Goal: Task Accomplishment & Management: Complete application form

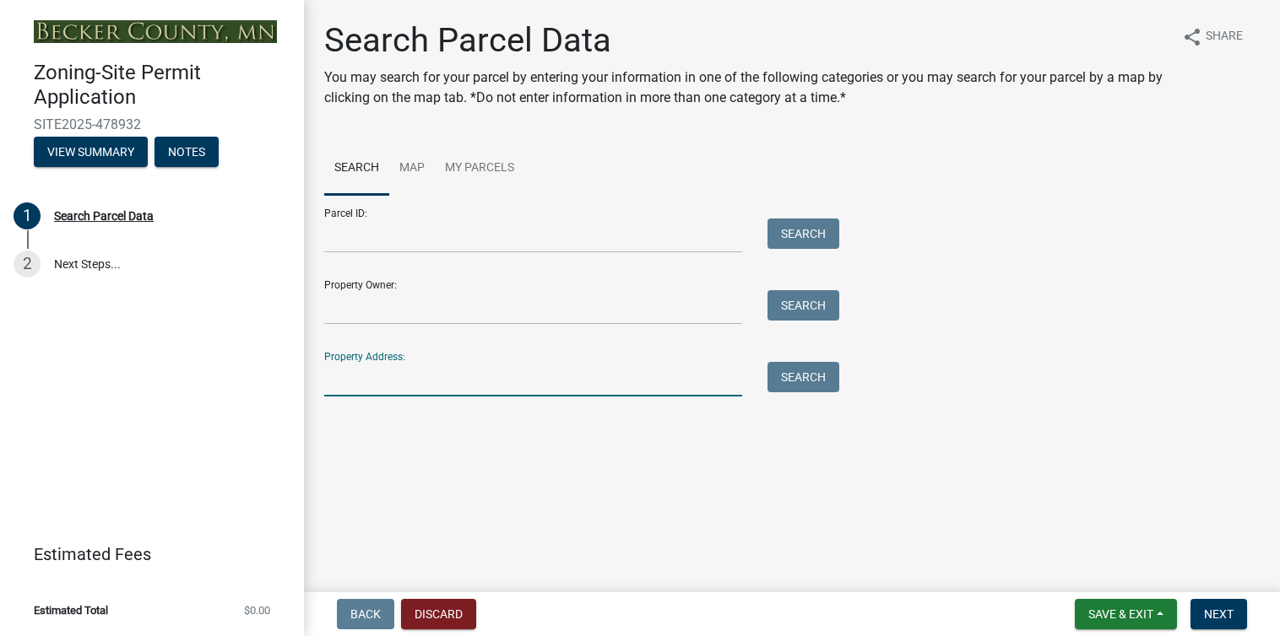
click at [360, 389] on input "Property Address:" at bounding box center [533, 379] width 418 height 35
type input "[STREET_ADDRESS][PERSON_NAME]"
click at [777, 379] on button "Search" at bounding box center [803, 377] width 72 height 30
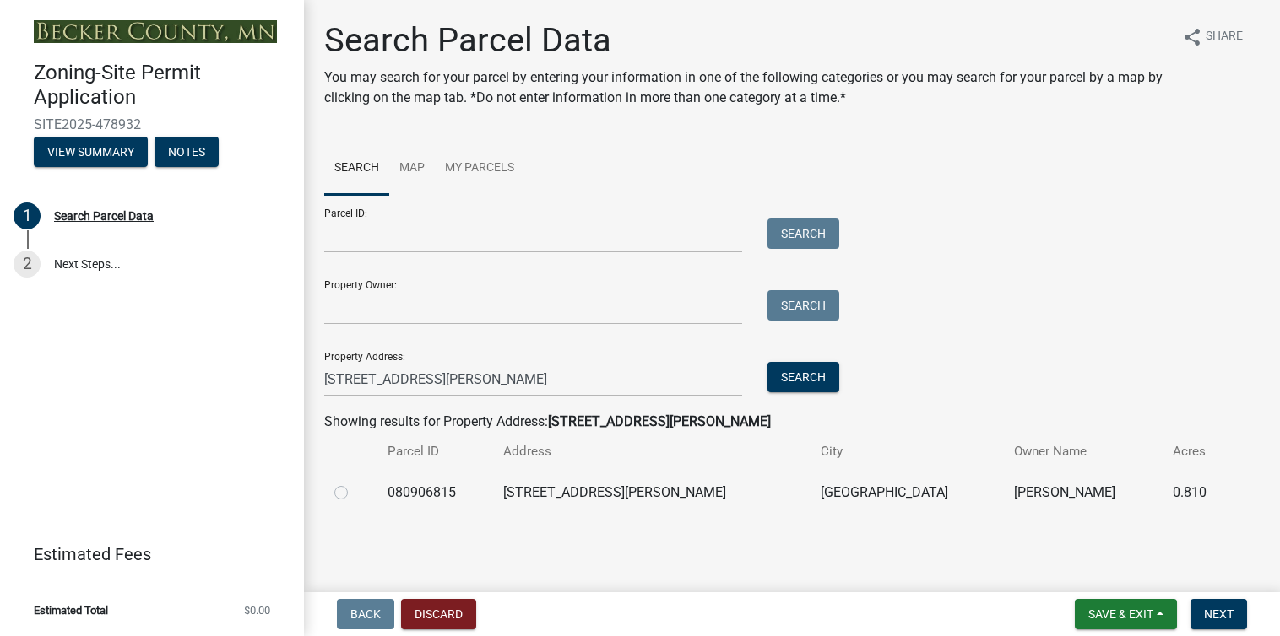
click at [355, 483] on label at bounding box center [355, 483] width 0 height 0
click at [355, 494] on input "radio" at bounding box center [360, 488] width 11 height 11
radio input "true"
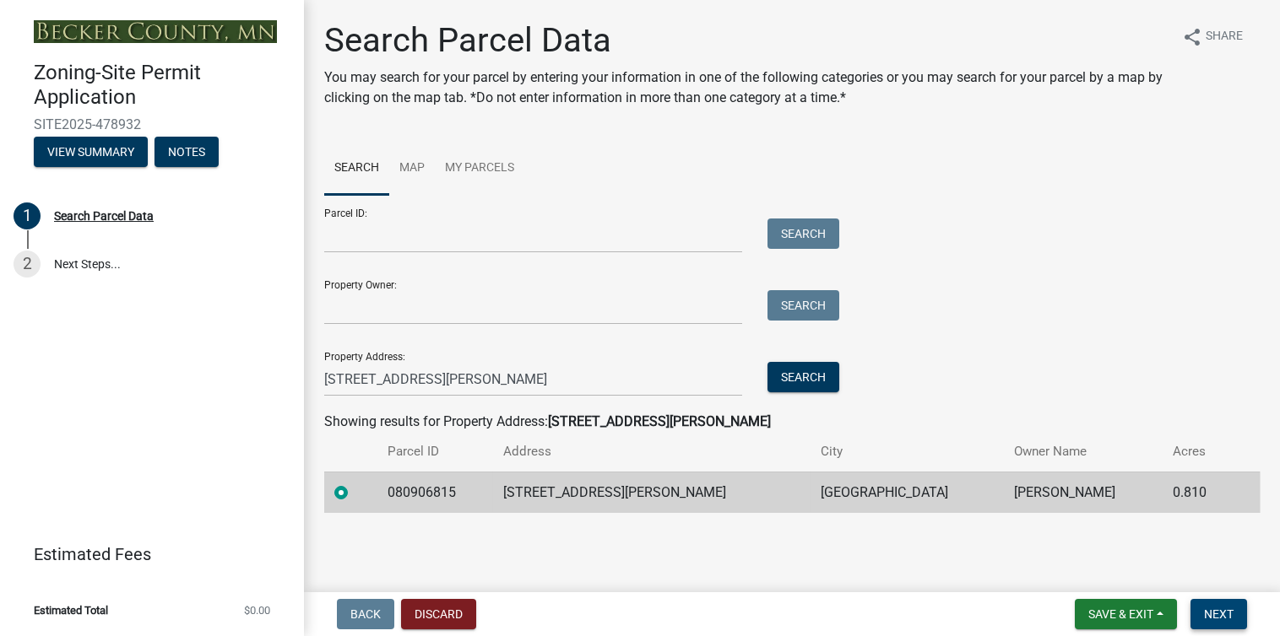
click at [1208, 616] on span "Next" at bounding box center [1219, 615] width 30 height 14
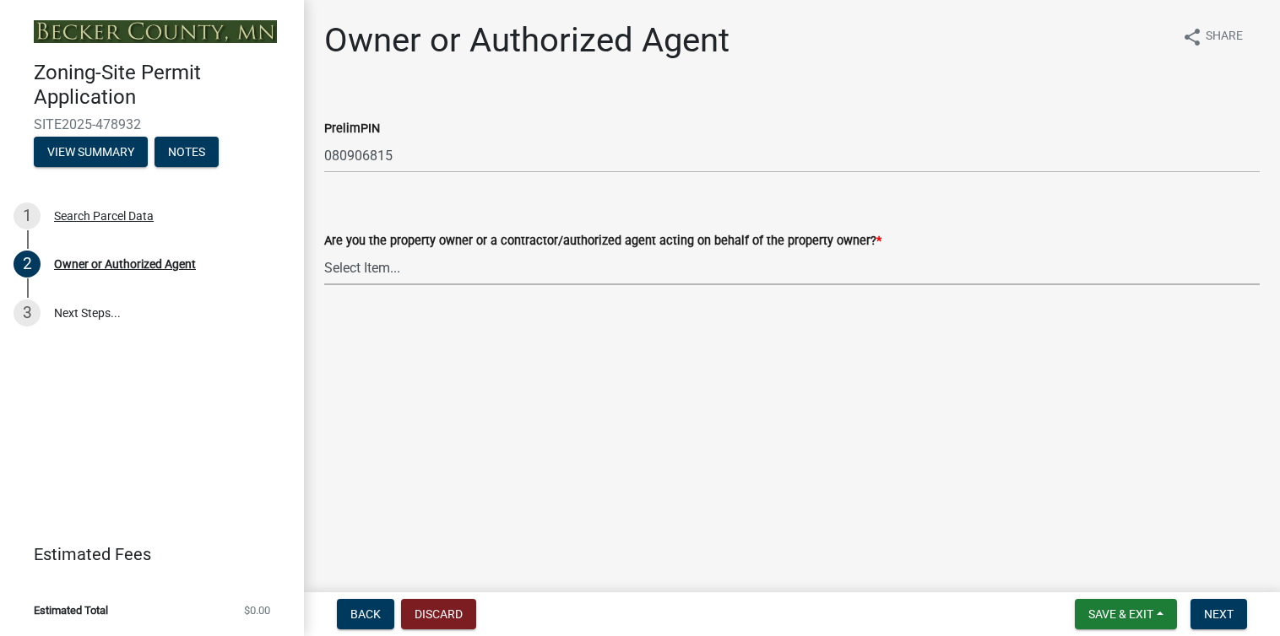
click at [385, 280] on select "Select Item... Property Owner Authorized Agent" at bounding box center [791, 268] width 935 height 35
click at [324, 261] on select "Select Item... Property Owner Authorized Agent" at bounding box center [791, 268] width 935 height 35
select select "3c674549-ed69-405f-b795-9fa3f7d47d9d"
click at [1210, 615] on span "Next" at bounding box center [1219, 615] width 30 height 14
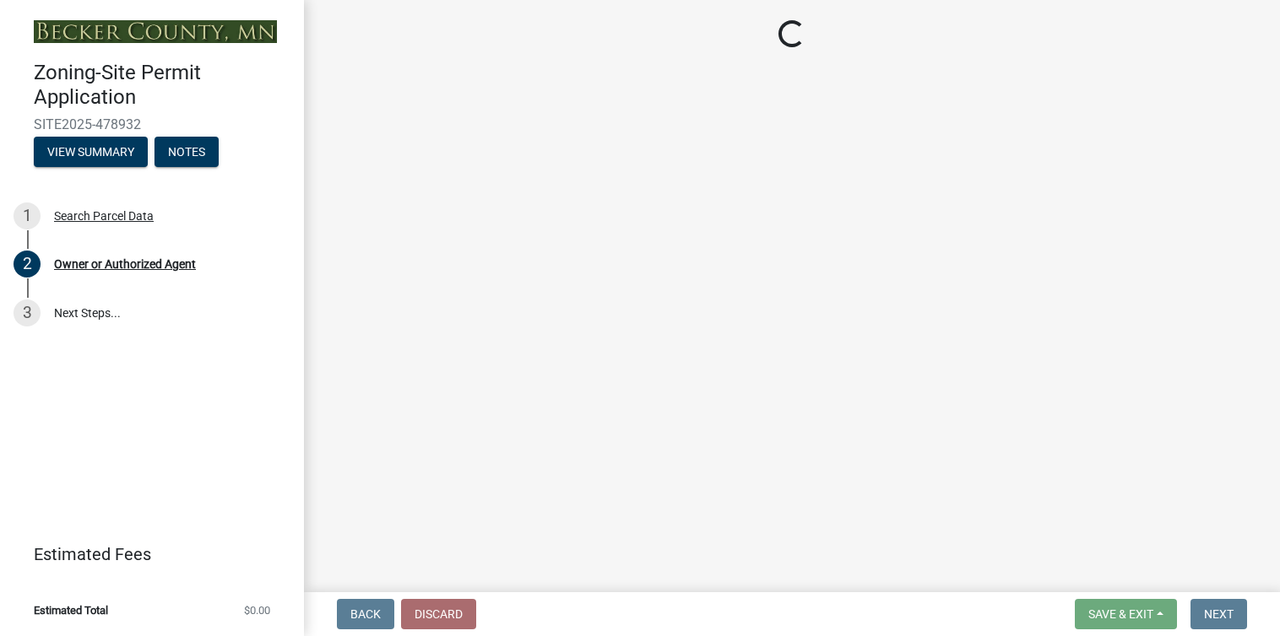
select select "a752e4d6-14bd-4f0f-bfe8-5b67ead45659"
select select "9319189b-bfdc-4147-b381-5e16084c0e7a"
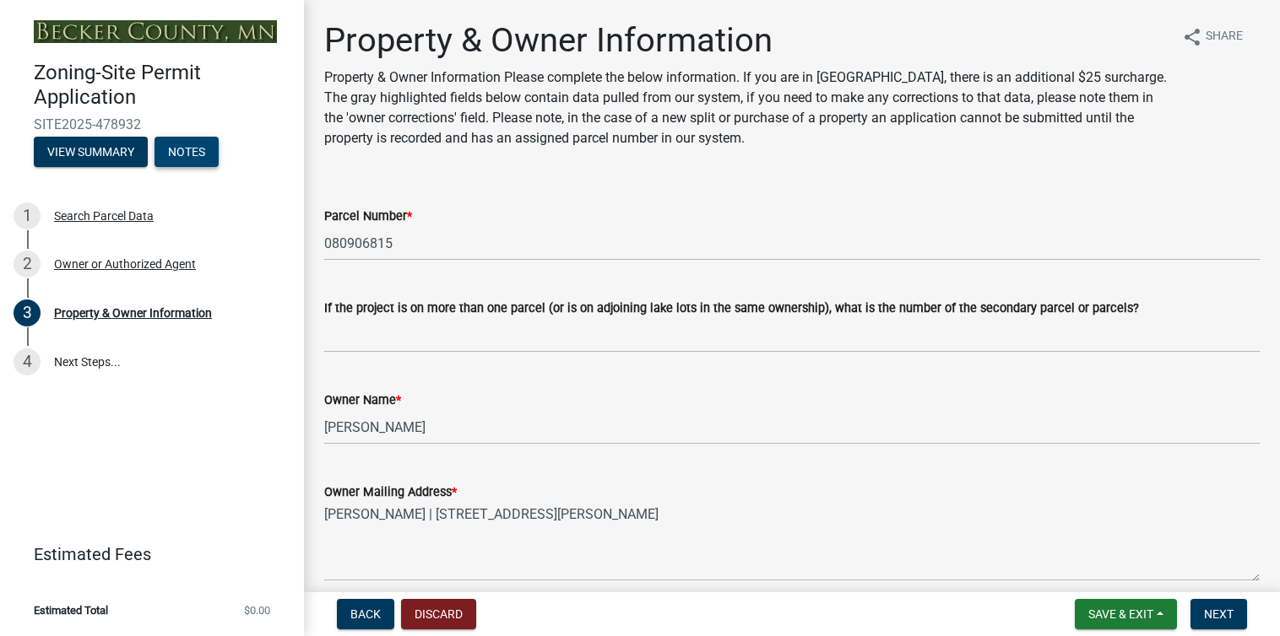
click at [186, 164] on button "Notes" at bounding box center [186, 152] width 64 height 30
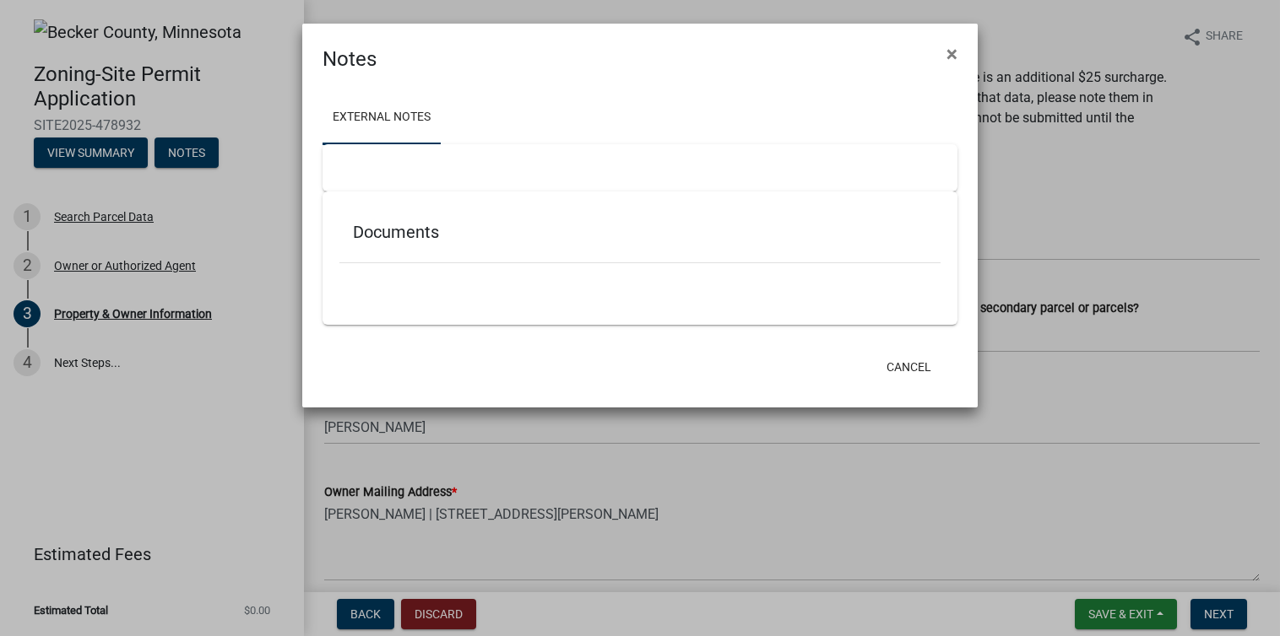
click at [105, 160] on ngb-modal-window "Notes × External Notes Documents Cancel" at bounding box center [640, 318] width 1280 height 636
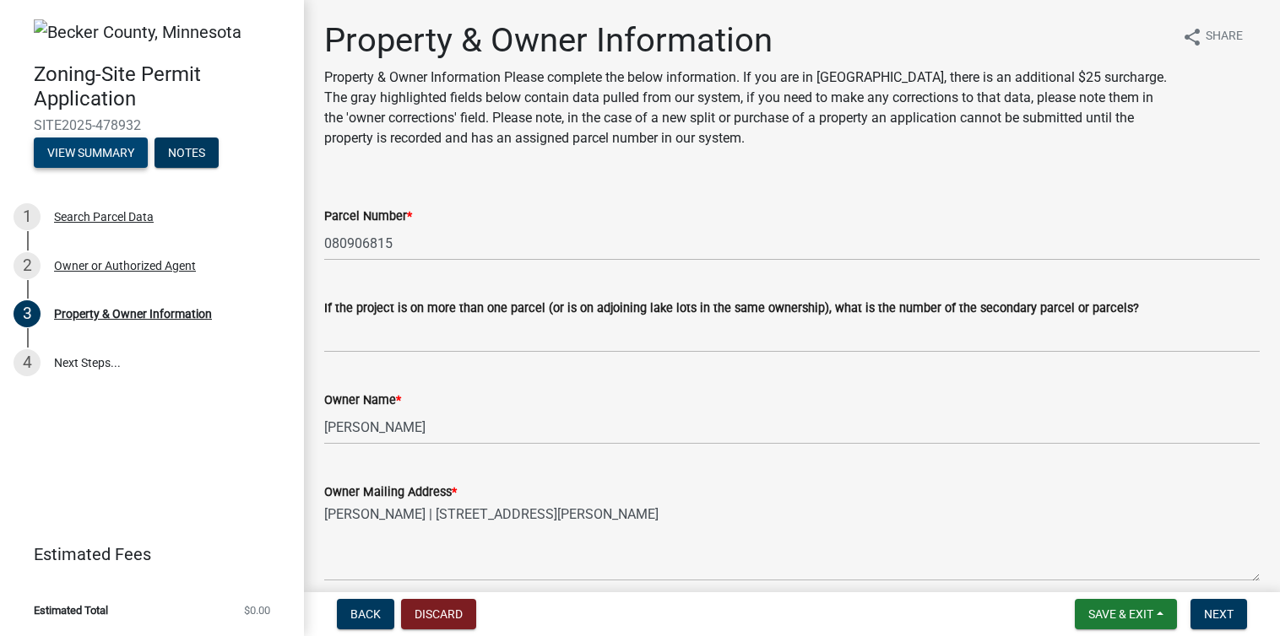
click at [105, 160] on button "View Summary" at bounding box center [91, 153] width 114 height 30
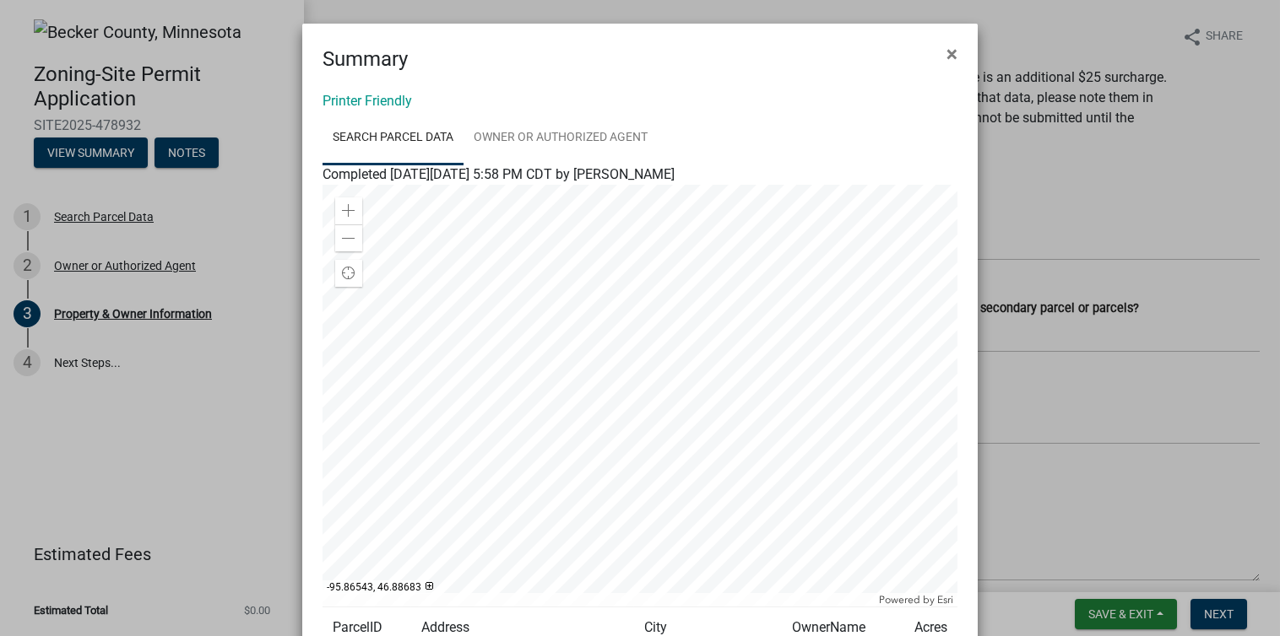
click at [90, 23] on ngb-modal-window "Summary × Printer Friendly Search Parcel Data Owner or Authorized Agent Complet…" at bounding box center [640, 318] width 1280 height 636
